Goal: Task Accomplishment & Management: Use online tool/utility

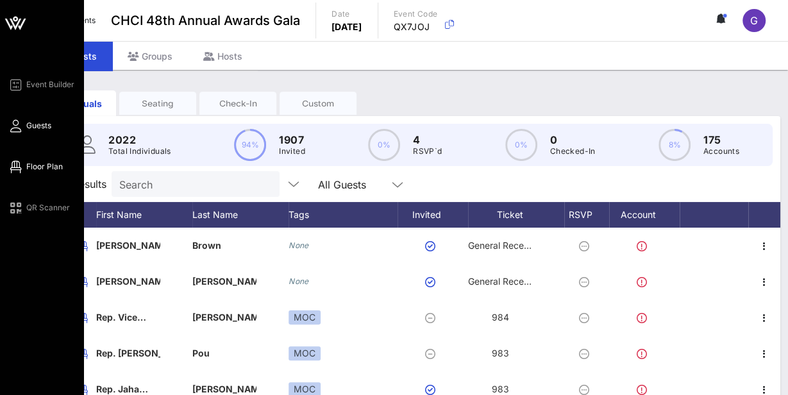
click at [45, 169] on span "Floor Plan" at bounding box center [44, 167] width 37 height 12
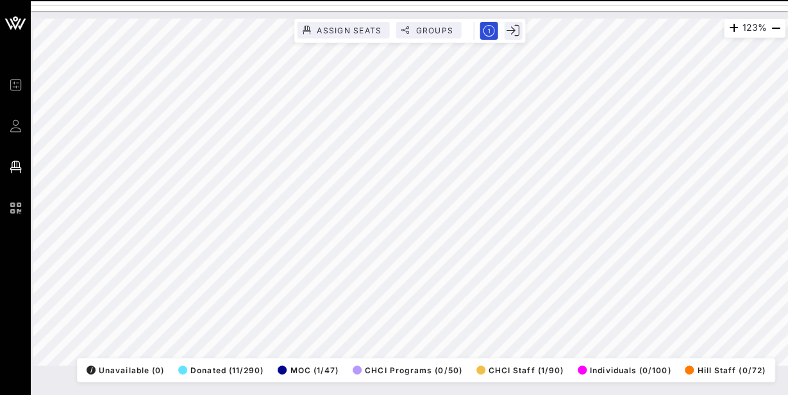
click at [787, 144] on html "Event Builder Guests Floor Plan QR Scanner CHCI 48th Annual Awards Gala 123% As…" at bounding box center [394, 197] width 788 height 395
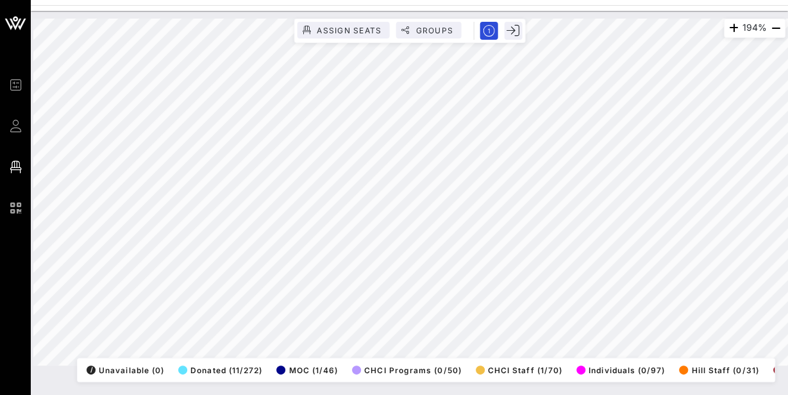
click at [120, 392] on div "194% Assign Seats Groups Exit All Reserved Shared Total Guests 1270 Total Seate…" at bounding box center [409, 203] width 757 height 384
click at [54, 0] on html "Event Builder Guests Floor Plan QR Scanner CHCI 48th Annual Awards Gala 194% As…" at bounding box center [394, 197] width 788 height 395
click at [431, 394] on html "Event Builder Guests Floor Plan QR Scanner CHCI 48th Annual Awards Gala 194% As…" at bounding box center [394, 197] width 788 height 395
click at [297, 365] on div "194% Assign Seats Groups Exit All Reserved Shared Total Guests 1270 Total Seate…" at bounding box center [409, 192] width 752 height 347
click at [297, 394] on html "Event Builder Guests Floor Plan QR Scanner CHCI 48th Annual Awards Gala 194% As…" at bounding box center [394, 197] width 788 height 395
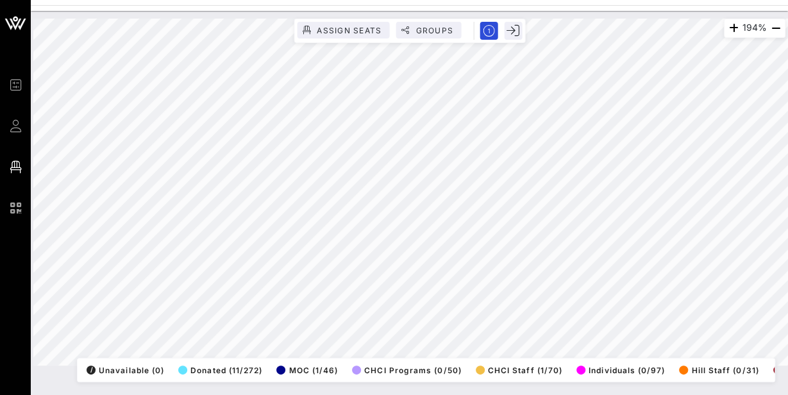
click at [324, 383] on div "194% Assign Seats Groups Exit All Reserved Shared Total Guests 1270 Total Seate…" at bounding box center [409, 203] width 757 height 384
click at [430, 0] on html "Event Builder Guests Floor Plan QR Scanner CHCI 48th Annual Awards Gala 194% As…" at bounding box center [394, 197] width 788 height 395
click at [397, 26] on div "194% Assign Seats Groups Exit All Reserved Shared Total Guests 1270 Total Seate…" at bounding box center [409, 192] width 752 height 347
click at [505, 394] on html "Event Builder Guests Floor Plan QR Scanner CHCI 48th Annual Awards Gala 108% As…" at bounding box center [394, 197] width 788 height 395
click at [787, 292] on html "Event Builder Guests Floor Plan QR Scanner CHCI 48th Annual Awards Gala 108% As…" at bounding box center [394, 197] width 788 height 395
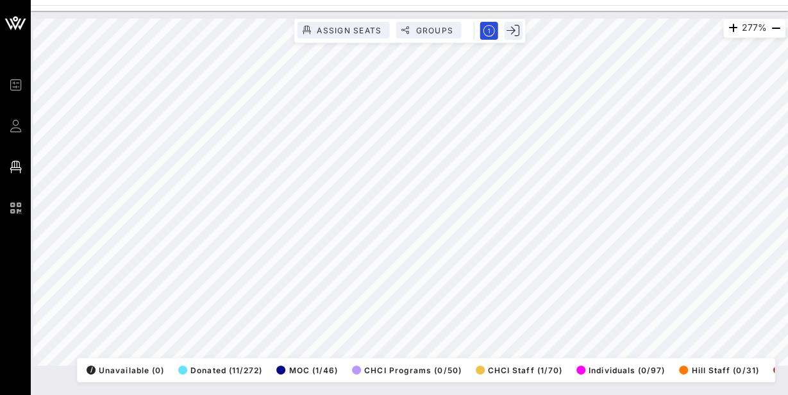
click at [787, 256] on html "Event Builder Guests Floor Plan QR Scanner CHCI 48th Annual Awards Gala 277% As…" at bounding box center [394, 197] width 788 height 395
click at [263, 394] on html "Event Builder Guests Floor Plan QR Scanner CHCI 48th Annual Awards Gala 277% As…" at bounding box center [394, 197] width 788 height 395
click at [163, 394] on html "Event Builder Guests Floor Plan QR Scanner CHCI 48th Annual Awards Gala 277% As…" at bounding box center [394, 197] width 788 height 395
click at [479, 394] on html "Event Builder Guests Floor Plan QR Scanner CHCI 48th Annual Awards Gala 277% As…" at bounding box center [394, 197] width 788 height 395
click at [440, 393] on div "277% Assign Seats Groups Exit All Reserved Shared Total Guests 1270 Total Seate…" at bounding box center [409, 203] width 757 height 384
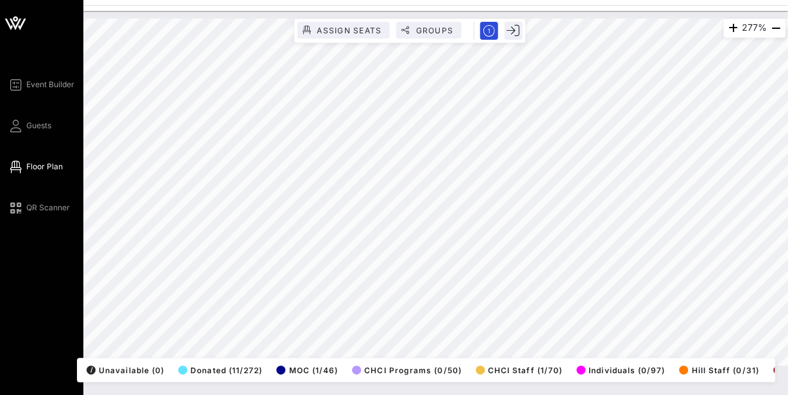
click at [2, 265] on div "Event Builder Guests Floor Plan QR Scanner CHCI 48th Annual Awards Gala 277% As…" at bounding box center [394, 197] width 788 height 395
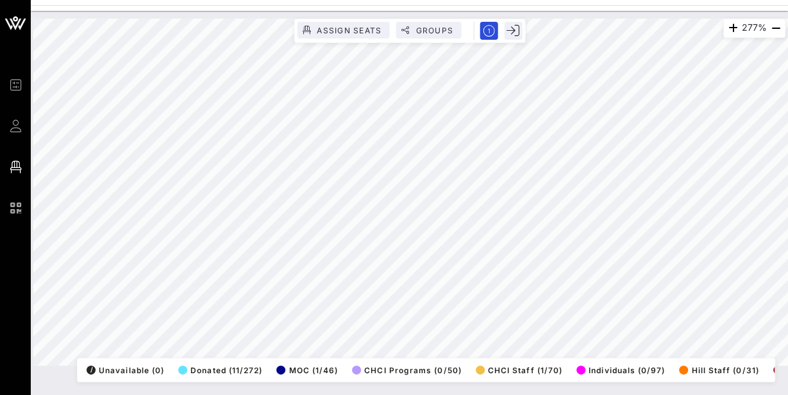
click at [550, 0] on html "Event Builder Guests Floor Plan QR Scanner CHCI 48th Annual Awards Gala 277% As…" at bounding box center [394, 197] width 788 height 395
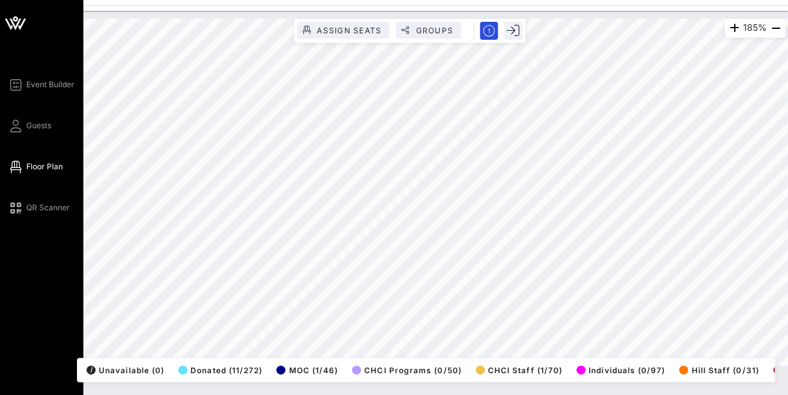
click at [2, 90] on div "Event Builder Guests Floor Plan QR Scanner CHCI 48th Annual Awards Gala 185% As…" at bounding box center [394, 197] width 788 height 395
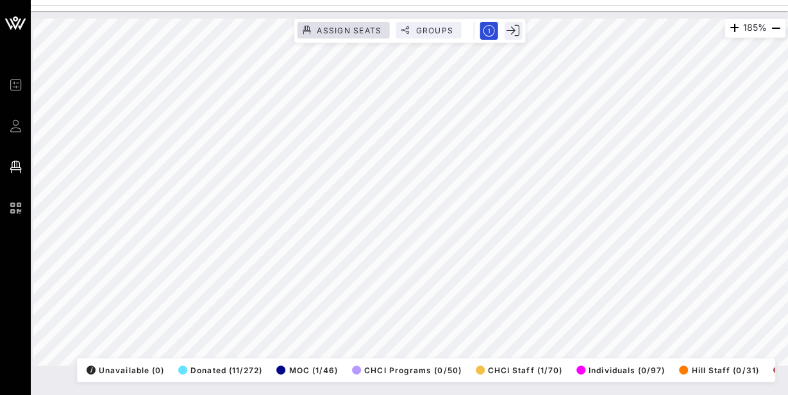
click at [341, 29] on div "185% Assign Seats Groups Exit All Reserved Shared Total Guests 1270 Total Seate…" at bounding box center [409, 192] width 752 height 347
click at [436, 359] on div "185% Assign Seats Groups Exit All Reserved Shared Total Guests 1270 Total Seate…" at bounding box center [409, 192] width 752 height 347
click at [274, 392] on div "185% Assign Seats Groups Exit All Reserved Shared Total Guests 1270 Total Seate…" at bounding box center [409, 203] width 757 height 384
click at [470, 13] on div "185% Assign Seats Groups Exit All Reserved Shared Total Guests 1270 Total Seate…" at bounding box center [409, 192] width 767 height 362
click at [433, 38] on div "185% Assign Seats Groups Exit All Reserved Shared Total Guests 1270 Total Seate…" at bounding box center [409, 192] width 752 height 347
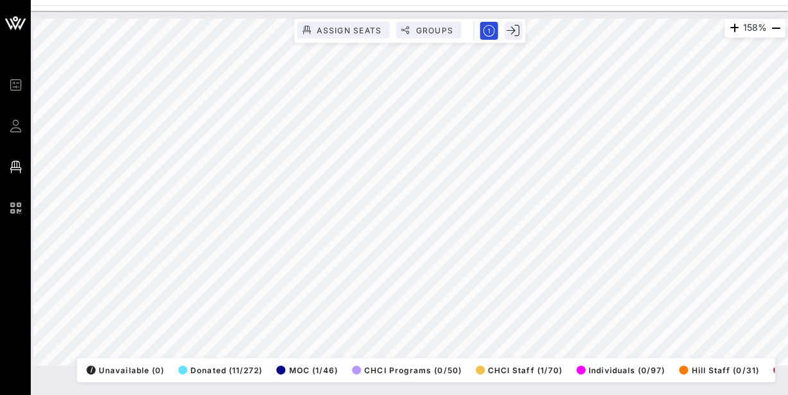
click at [474, 0] on html "Event Builder Guests Floor Plan QR Scanner CHCI 48th Annual Awards Gala 158% As…" at bounding box center [394, 197] width 788 height 395
click at [731, 0] on html "Event Builder Guests Floor Plan QR Scanner CHCI 48th Annual Awards Gala 158% As…" at bounding box center [394, 197] width 788 height 395
click at [673, 388] on div "158% Assign Seats Groups Exit All Reserved Shared Total Guests 1270 Total Seate…" at bounding box center [409, 203] width 757 height 384
click at [619, 394] on html "Event Builder Guests Floor Plan QR Scanner CHCI 48th Annual Awards Gala 158% As…" at bounding box center [394, 197] width 788 height 395
click at [695, 394] on html "Event Builder Guests Floor Plan QR Scanner CHCI 48th Annual Awards Gala 158% As…" at bounding box center [394, 197] width 788 height 395
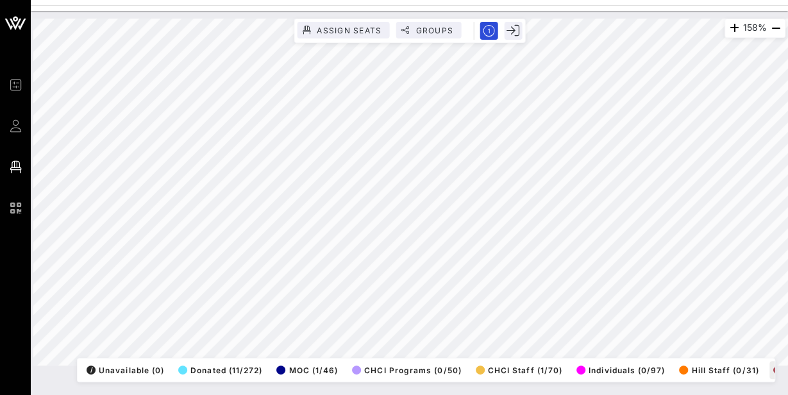
click at [766, 365] on div "158% Assign Seats Groups Exit All Reserved Shared Total Guests 1270 Total Seate…" at bounding box center [409, 192] width 752 height 347
click at [672, 394] on html "Event Builder Guests Floor Plan QR Scanner CHCI 48th Annual Awards Gala 158% As…" at bounding box center [394, 197] width 788 height 395
click at [632, 0] on html "Event Builder Guests Floor Plan QR Scanner CHCI 48th Annual Awards Gala 158% As…" at bounding box center [394, 197] width 788 height 395
click at [579, 1] on div "Event Builder Guests Floor Plan QR Scanner CHCI 48th Annual Awards Gala 158% As…" at bounding box center [394, 197] width 788 height 395
click at [641, 0] on html "Event Builder Guests Floor Plan QR Scanner CHCI 48th Annual Awards Gala 158% As…" at bounding box center [394, 197] width 788 height 395
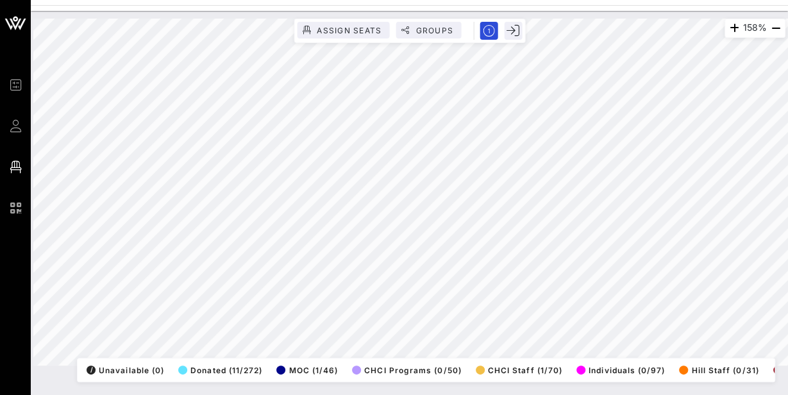
click at [787, 65] on html "Event Builder Guests Floor Plan QR Scanner CHCI 48th Annual Awards Gala 158% As…" at bounding box center [394, 197] width 788 height 395
click at [787, 62] on html "Event Builder Guests Floor Plan QR Scanner CHCI 48th Annual Awards Gala 158% As…" at bounding box center [394, 197] width 788 height 395
click at [547, 394] on html "Event Builder Guests Floor Plan QR Scanner CHCI 48th Annual Awards Gala 163% As…" at bounding box center [394, 197] width 788 height 395
click at [400, 394] on html "Event Builder Guests Floor Plan QR Scanner CHCI 48th Annual Awards Gala 163% As…" at bounding box center [394, 197] width 788 height 395
click at [444, 394] on html "Event Builder Guests Floor Plan QR Scanner CHCI 48th Annual Awards Gala 163% As…" at bounding box center [394, 197] width 788 height 395
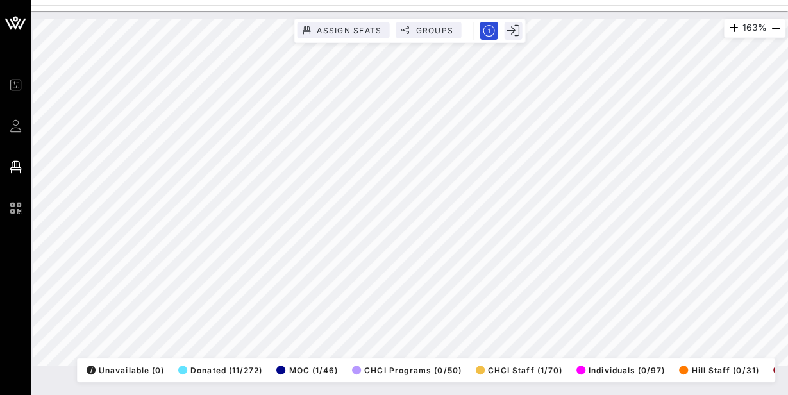
click at [787, 250] on html "Event Builder Guests Floor Plan QR Scanner CHCI 48th Annual Awards Gala 163% As…" at bounding box center [394, 197] width 788 height 395
click at [787, 175] on html "Event Builder Guests Floor Plan QR Scanner CHCI 48th Annual Awards Gala 163% As…" at bounding box center [394, 197] width 788 height 395
click at [787, 268] on html "Event Builder Guests Floor Plan QR Scanner CHCI 48th Annual Awards Gala 93% Ass…" at bounding box center [394, 197] width 788 height 395
click at [276, 358] on div "93% Assign Seats Groups Exit All Reserved Shared Total Guests 1270 Total Seated…" at bounding box center [409, 192] width 752 height 347
click at [247, 394] on html "Event Builder Guests Floor Plan QR Scanner CHCI 48th Annual Awards Gala 93% Ass…" at bounding box center [394, 197] width 788 height 395
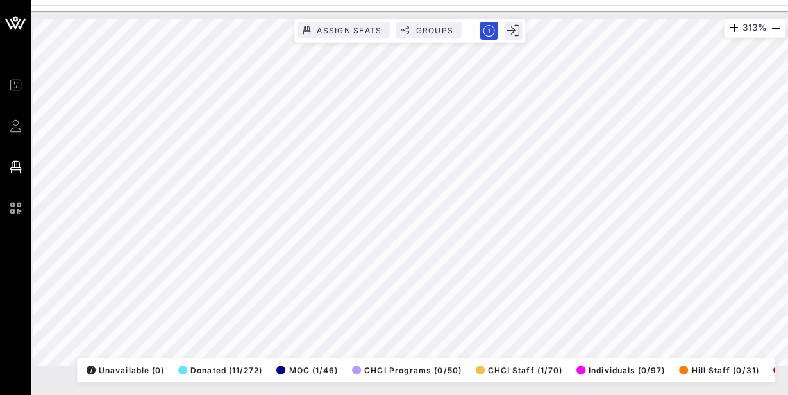
click at [667, 394] on html "Event Builder Guests Floor Plan QR Scanner CHCI 48th Annual Awards Gala 313% As…" at bounding box center [394, 197] width 788 height 395
click at [384, 386] on div "313% Assign Seats Groups Exit All Reserved Shared Total Guests 1270 Total Seate…" at bounding box center [409, 203] width 757 height 384
click at [787, 338] on html "Event Builder Guests Floor Plan QR Scanner CHCI 48th Annual Awards Gala 313% As…" at bounding box center [394, 197] width 788 height 395
click at [415, 392] on div "325% Assign Seats Groups Exit All Reserved Shared Total Guests 1270 Total Seate…" at bounding box center [409, 203] width 757 height 384
click at [32, 240] on div "325% Assign Seats Groups Exit All Reserved Shared Total Guests 1270 Total Seate…" at bounding box center [409, 192] width 767 height 362
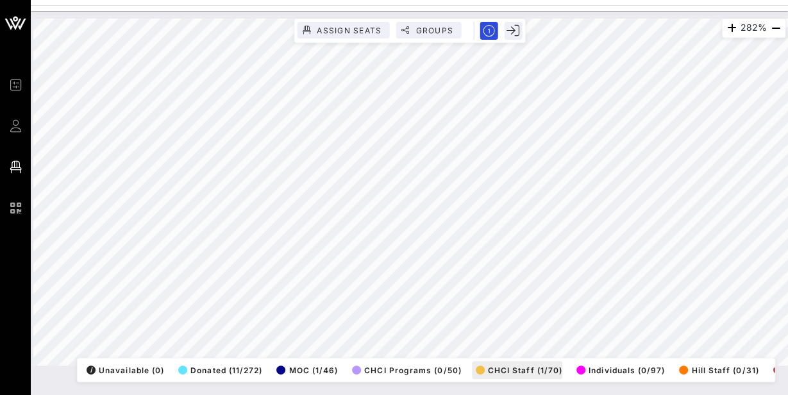
click at [491, 365] on div "282% Assign Seats Groups Exit All Reserved Shared Total Guests 1270 Total Seate…" at bounding box center [409, 192] width 752 height 347
click at [389, 358] on div "282% Assign Seats Groups Exit All Reserved Shared Total Guests 1270 Total Seate…" at bounding box center [409, 192] width 752 height 347
click at [734, 394] on html "Event Builder Guests Floor Plan QR Scanner CHCI 48th Annual Awards Gala 282% As…" at bounding box center [394, 197] width 788 height 395
